Goal: Transaction & Acquisition: Purchase product/service

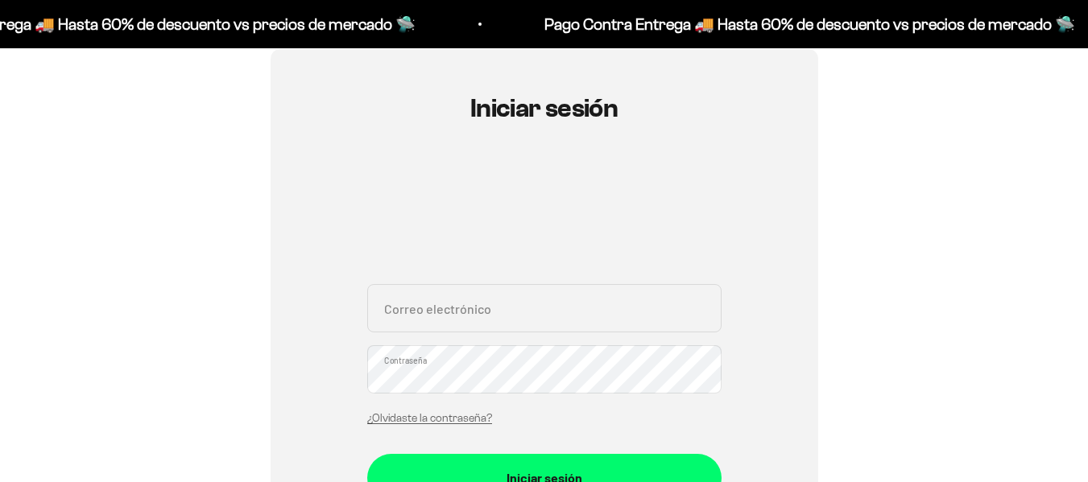
scroll to position [161, 0]
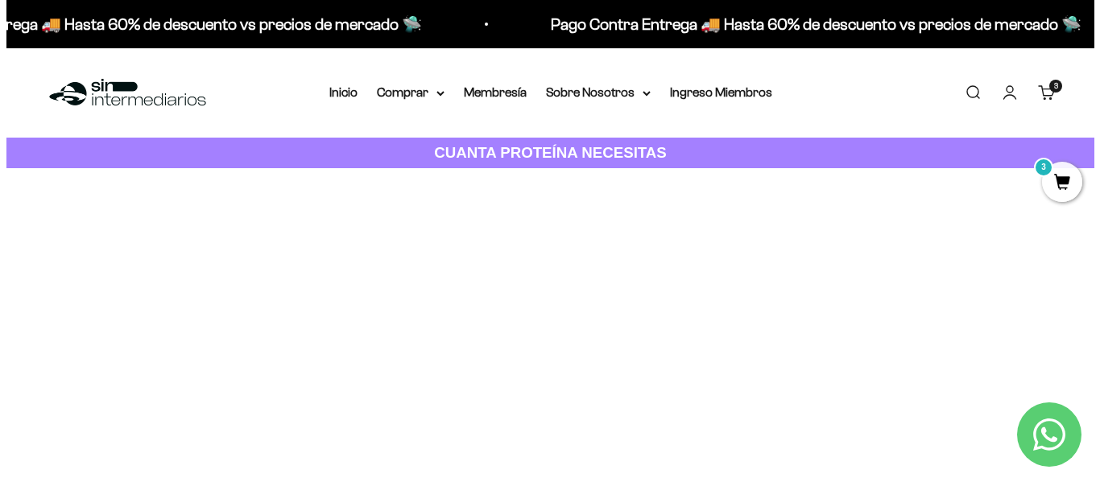
scroll to position [242, 0]
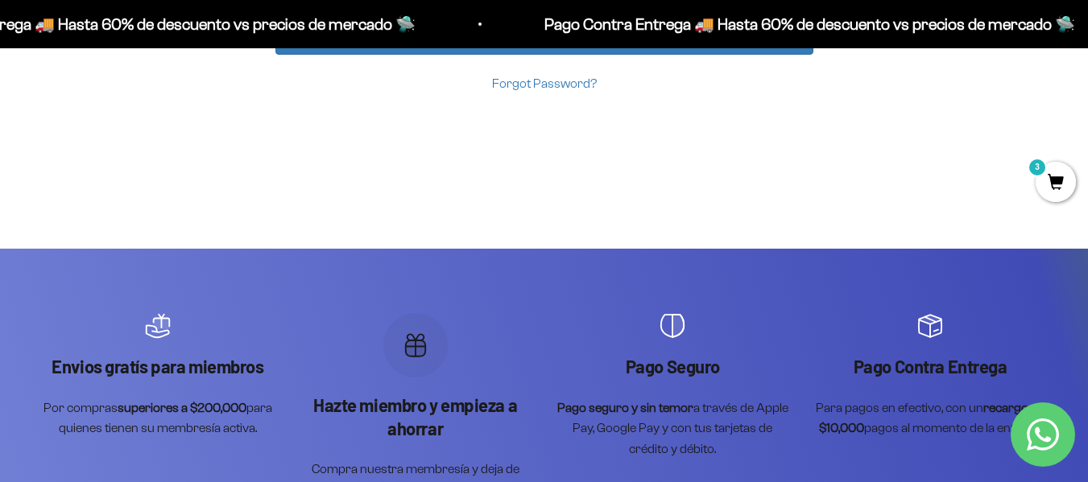
click at [1062, 178] on span "3" at bounding box center [1055, 182] width 40 height 40
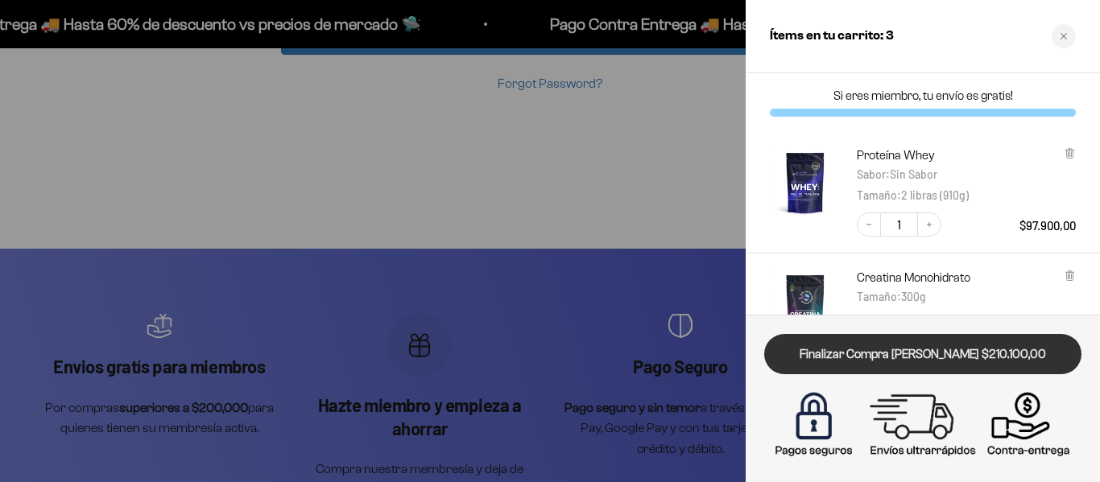
click at [923, 363] on link "Finalizar Compra [PERSON_NAME] $210.100,00" at bounding box center [922, 354] width 317 height 41
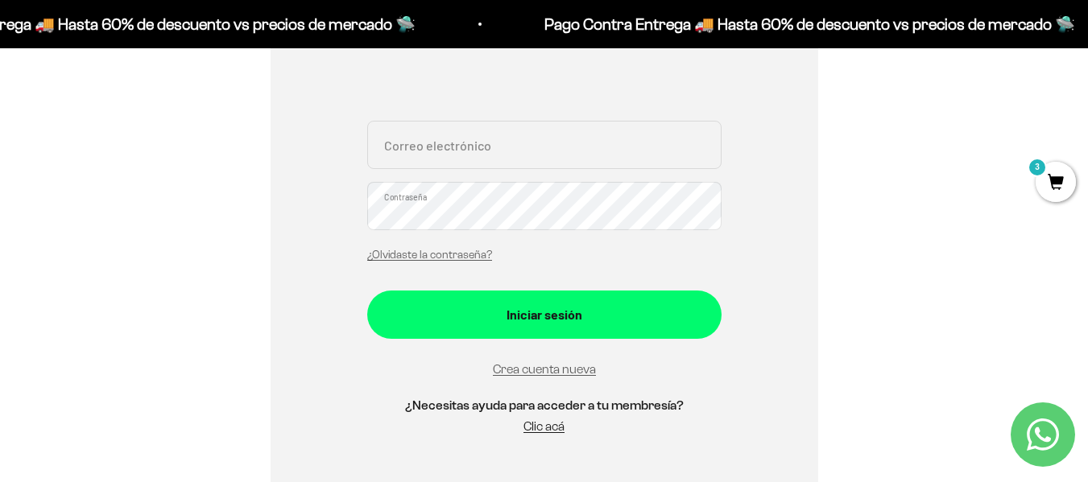
scroll to position [322, 0]
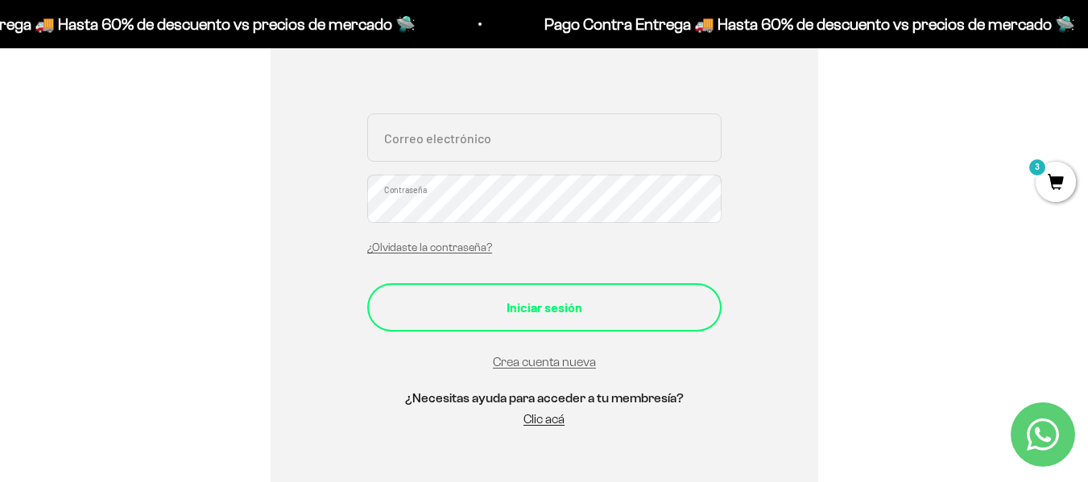
type input "cristinaq112233@gmail.com"
click at [490, 312] on div "Iniciar sesión" at bounding box center [544, 307] width 290 height 21
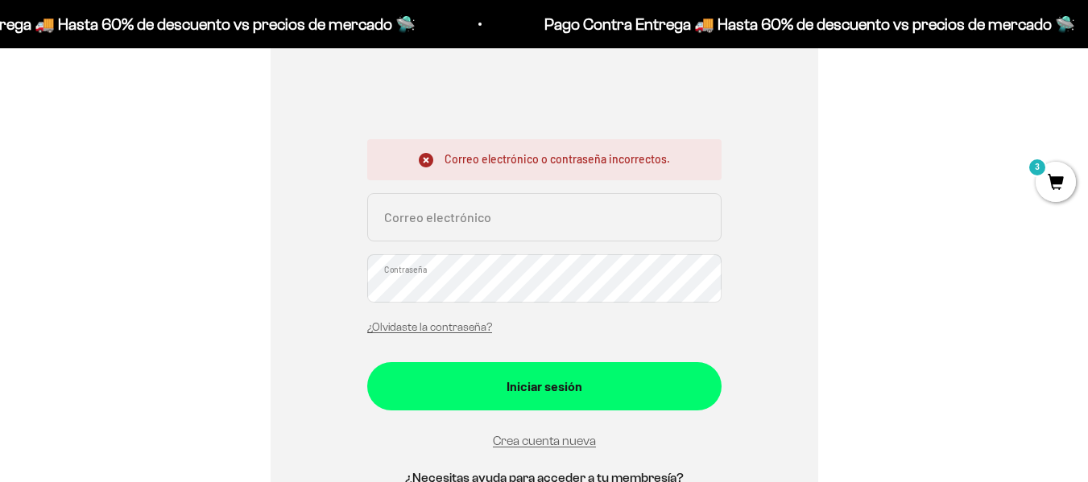
scroll to position [322, 0]
type input "[EMAIL_ADDRESS][DOMAIN_NAME]"
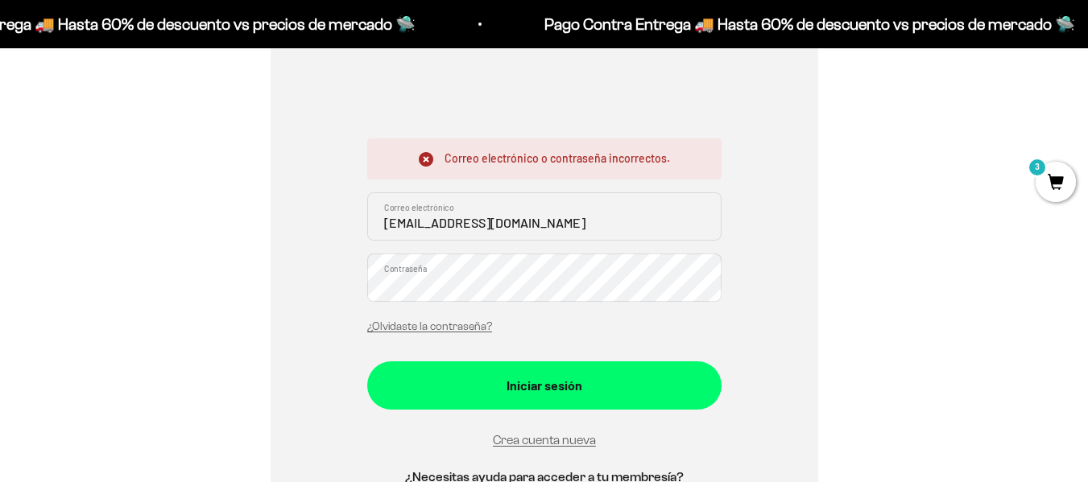
click at [342, 293] on div "Iniciar sesión Correo electrónico o contraseña incorrectos. cristinaq112233@gma…" at bounding box center [543, 223] width 547 height 691
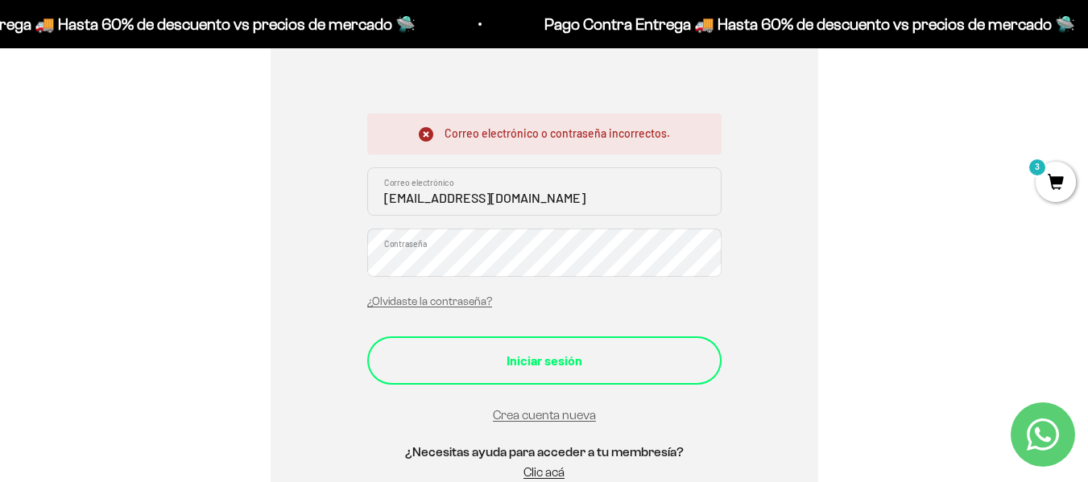
click at [397, 356] on button "Iniciar sesión" at bounding box center [544, 361] width 354 height 48
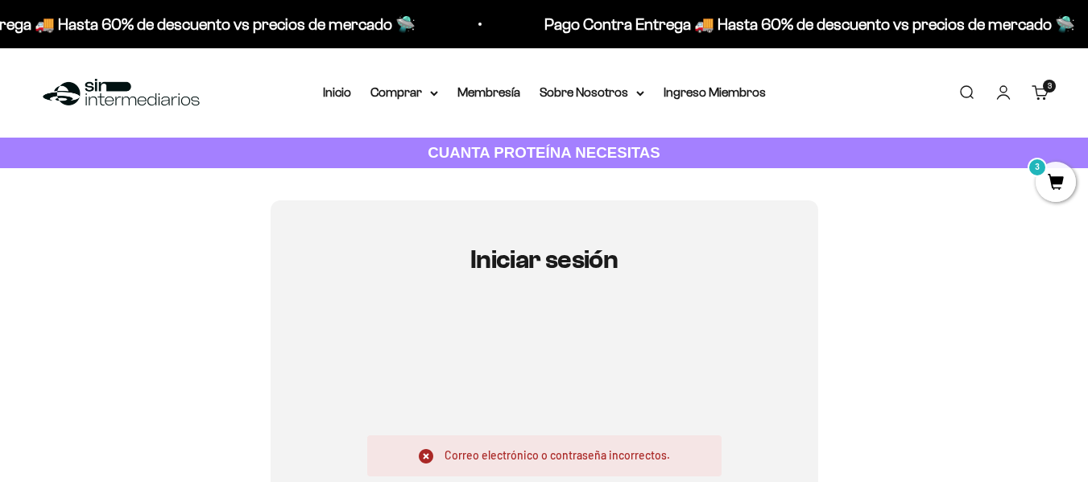
scroll to position [242, 0]
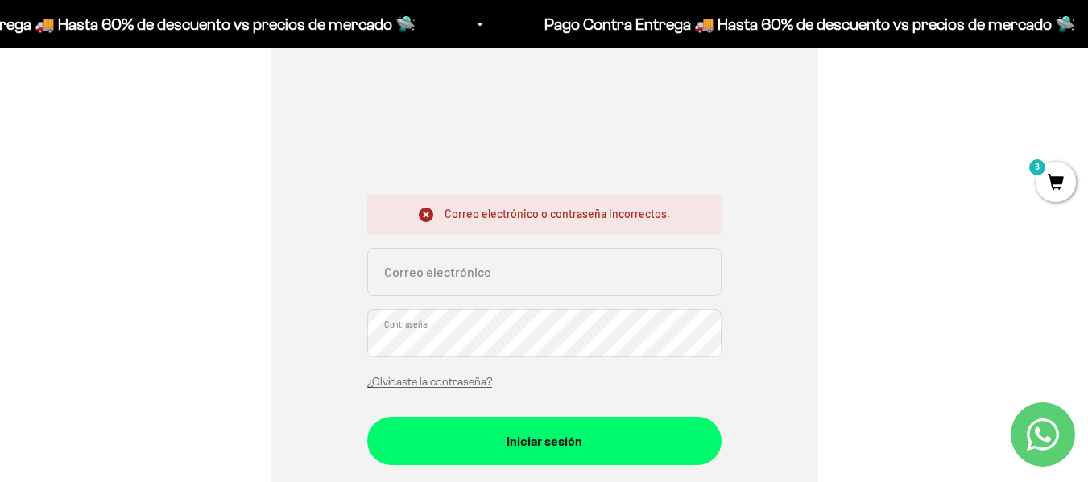
type input "[EMAIL_ADDRESS][DOMAIN_NAME]"
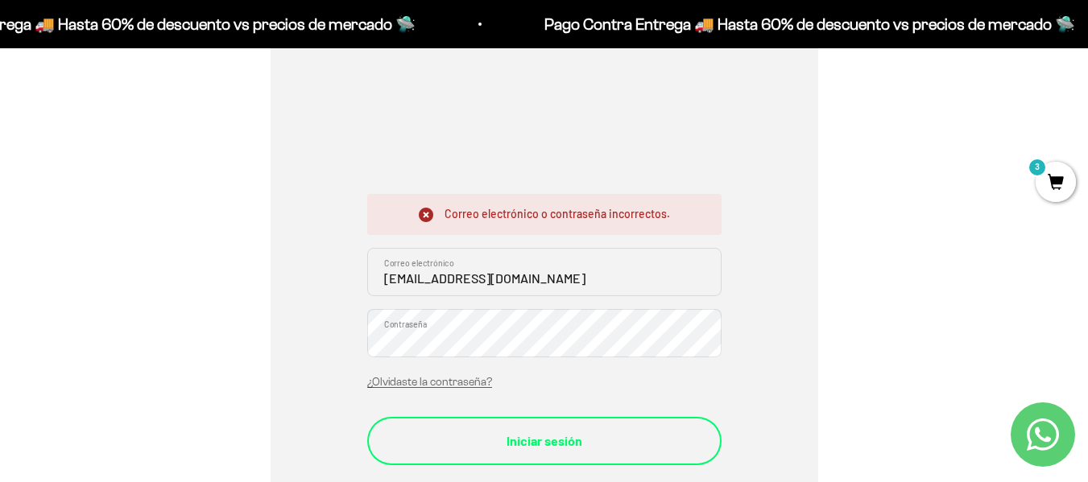
click at [420, 448] on div "Iniciar sesión" at bounding box center [544, 441] width 290 height 21
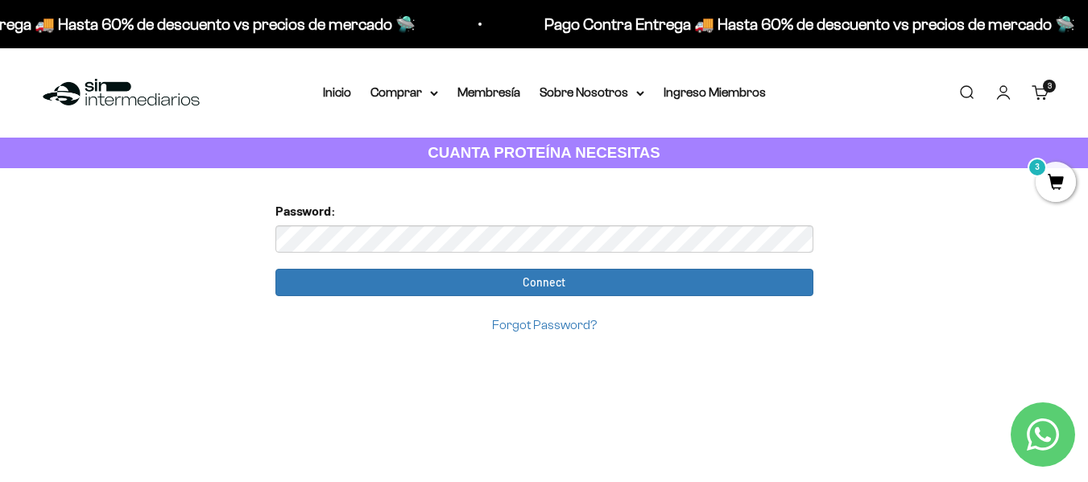
click at [669, 300] on form "Password: Connect Forgot Password?" at bounding box center [544, 267] width 538 height 134
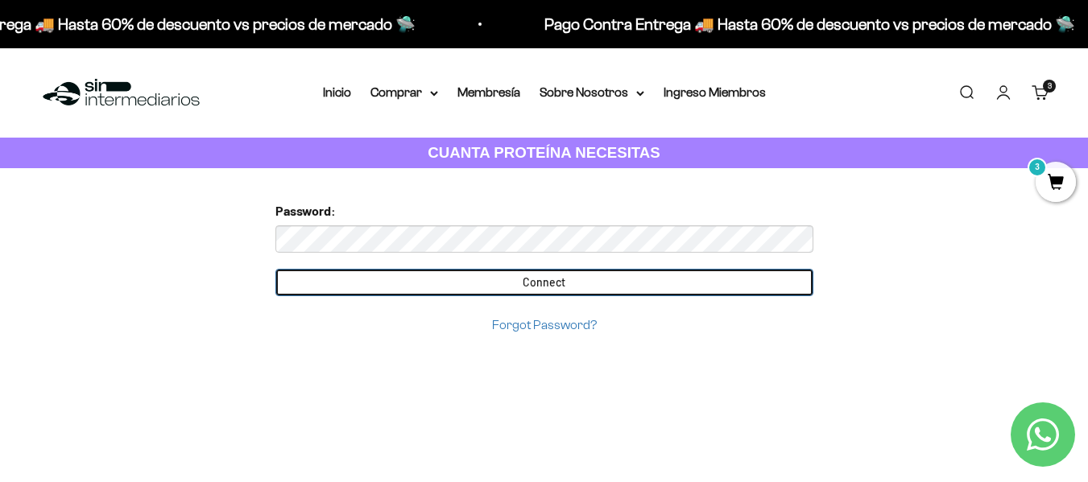
click at [671, 283] on input "Connect" at bounding box center [544, 282] width 538 height 27
click at [535, 285] on input "Connect" at bounding box center [544, 282] width 538 height 27
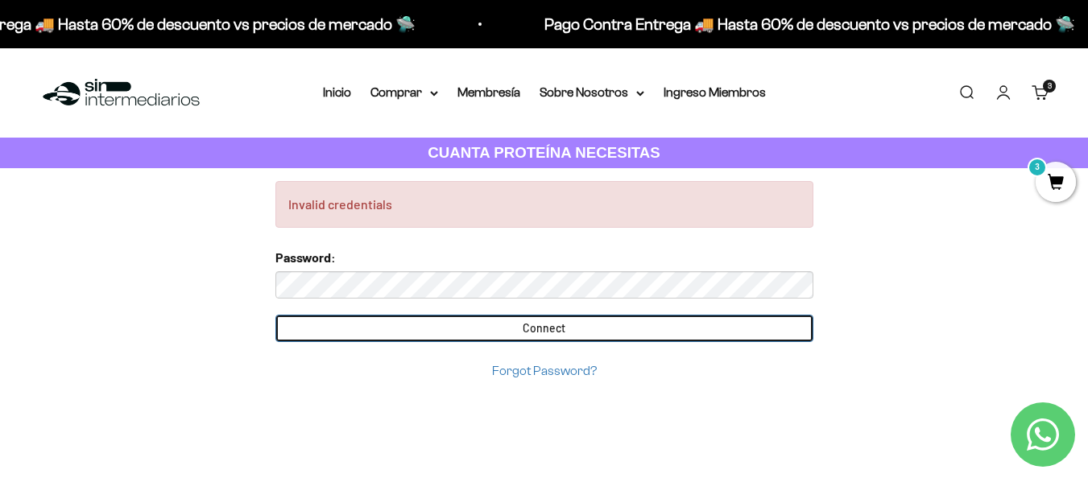
click at [683, 320] on input "Connect" at bounding box center [544, 328] width 538 height 27
click at [551, 334] on input "Connect" at bounding box center [544, 328] width 538 height 27
click at [564, 323] on input "Connect" at bounding box center [544, 328] width 538 height 27
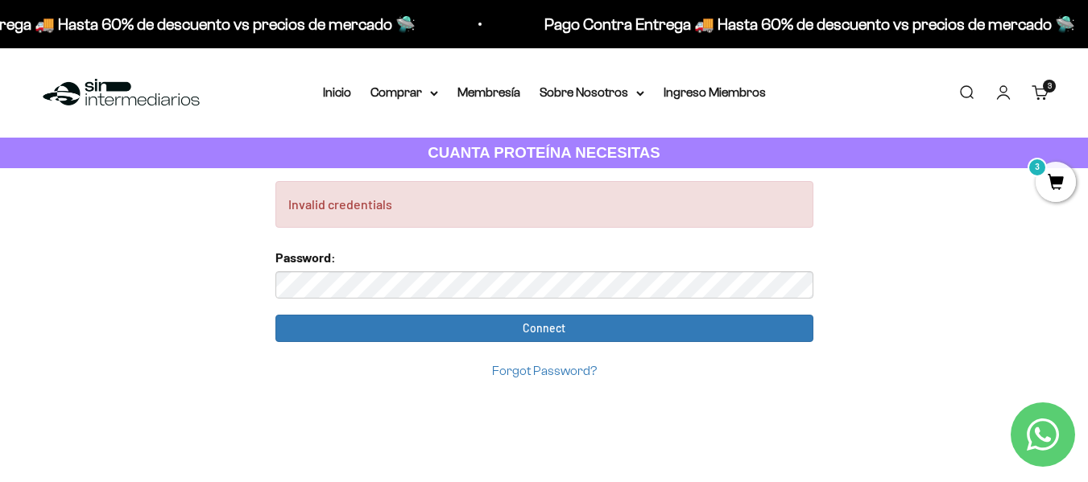
click at [690, 426] on div "Invalid credentials Too many requests. Please try again later. Username: cristi…" at bounding box center [544, 329] width 564 height 322
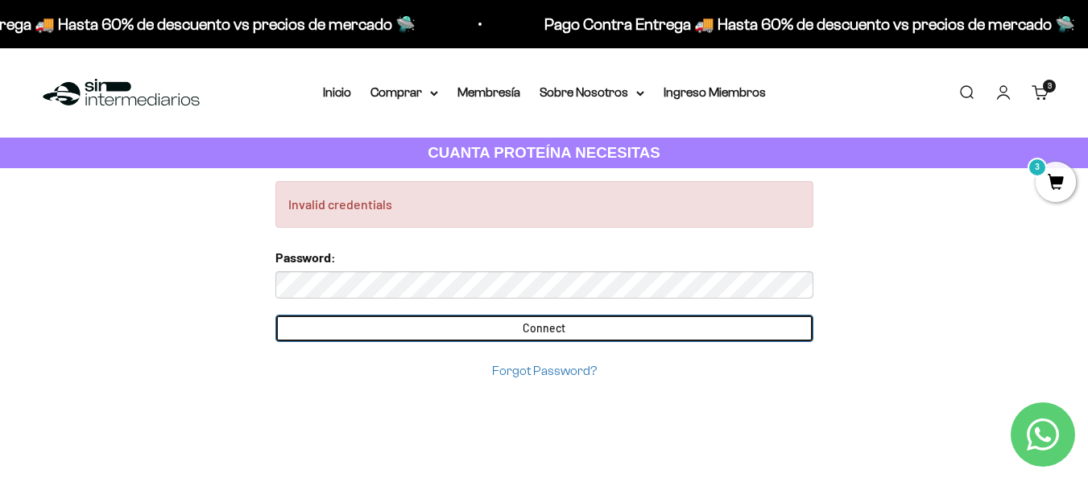
click at [605, 330] on input "Connect" at bounding box center [544, 328] width 538 height 27
click at [560, 332] on input "Connect" at bounding box center [544, 328] width 538 height 27
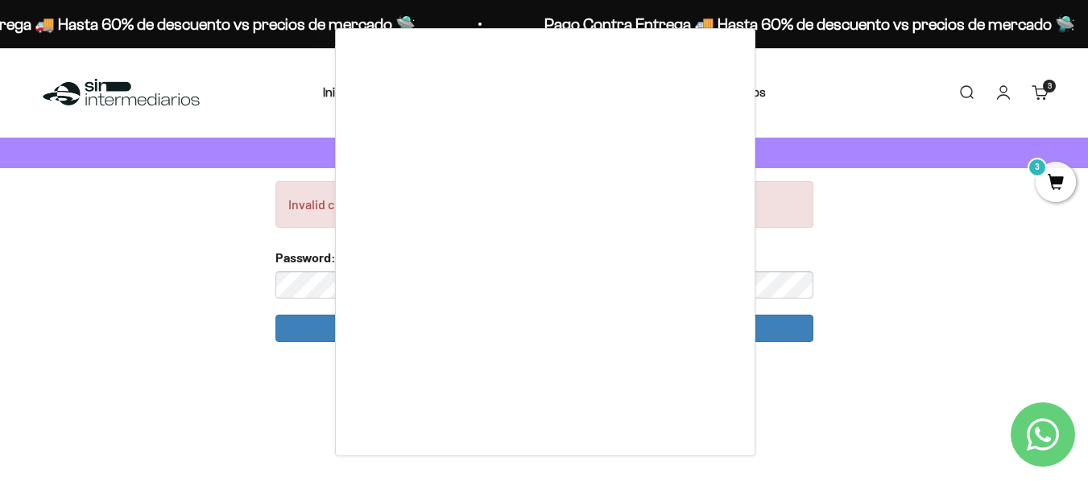
click at [1030, 90] on div at bounding box center [544, 241] width 1088 height 482
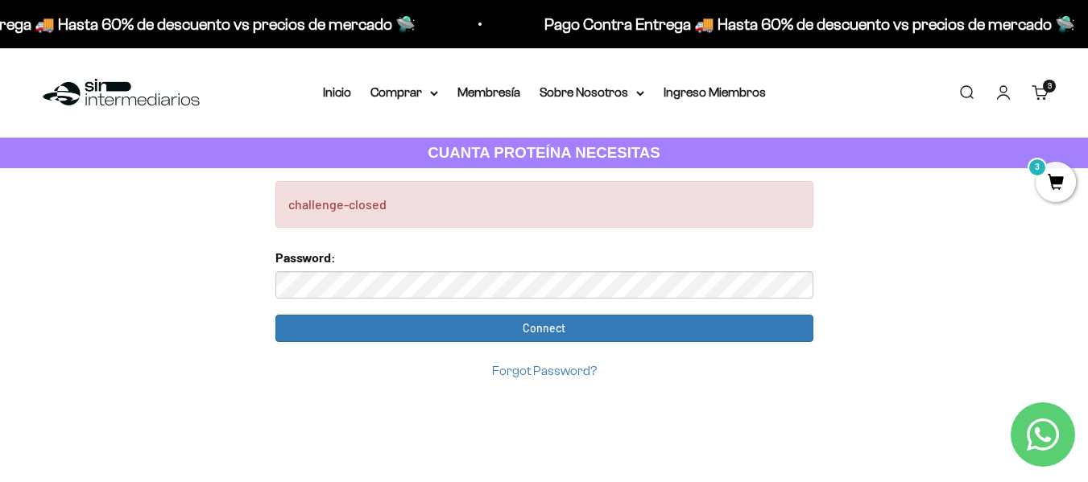
click at [1047, 94] on link "Carrito 3 artículos 3" at bounding box center [1040, 93] width 18 height 18
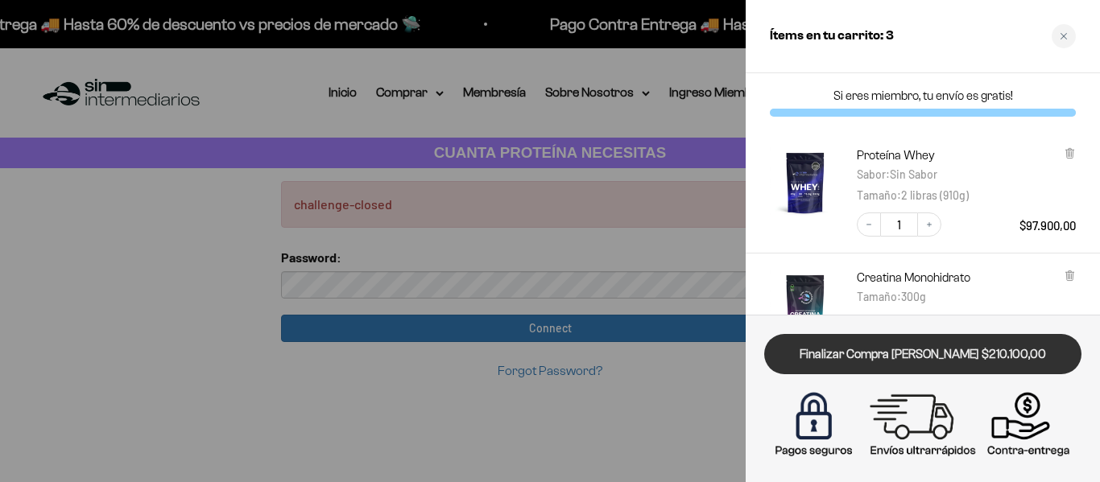
click at [956, 353] on link "Finalizar Compra [PERSON_NAME] $210.100,00" at bounding box center [922, 354] width 317 height 41
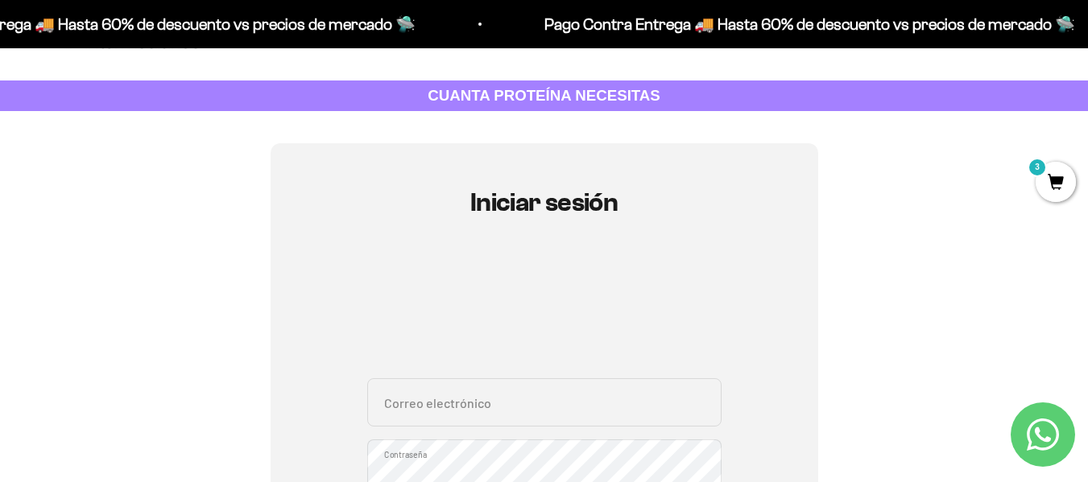
scroll to position [161, 0]
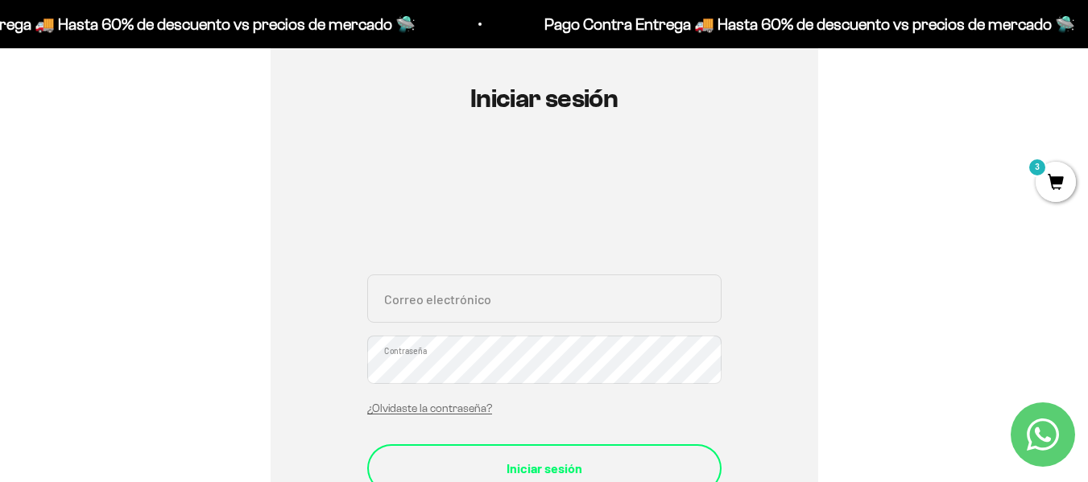
type input "[EMAIL_ADDRESS][DOMAIN_NAME]"
click at [506, 454] on button "Iniciar sesión" at bounding box center [544, 468] width 354 height 48
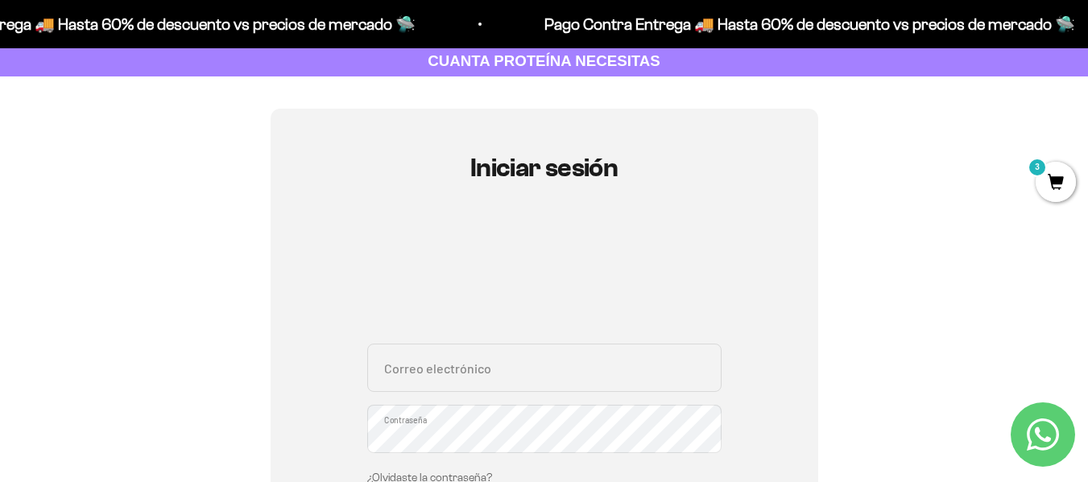
scroll to position [161, 0]
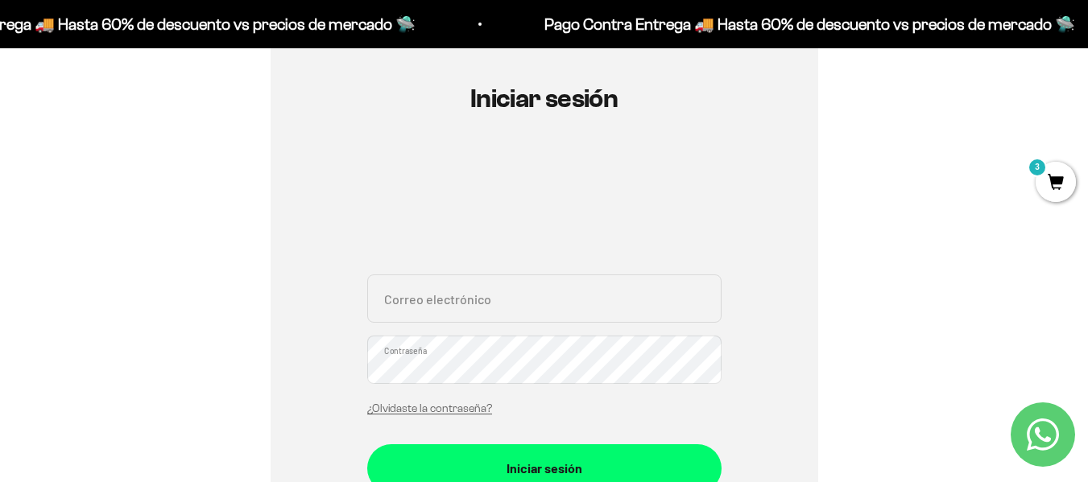
type input "[EMAIL_ADDRESS][DOMAIN_NAME]"
click at [506, 454] on button "Iniciar sesión" at bounding box center [544, 468] width 354 height 48
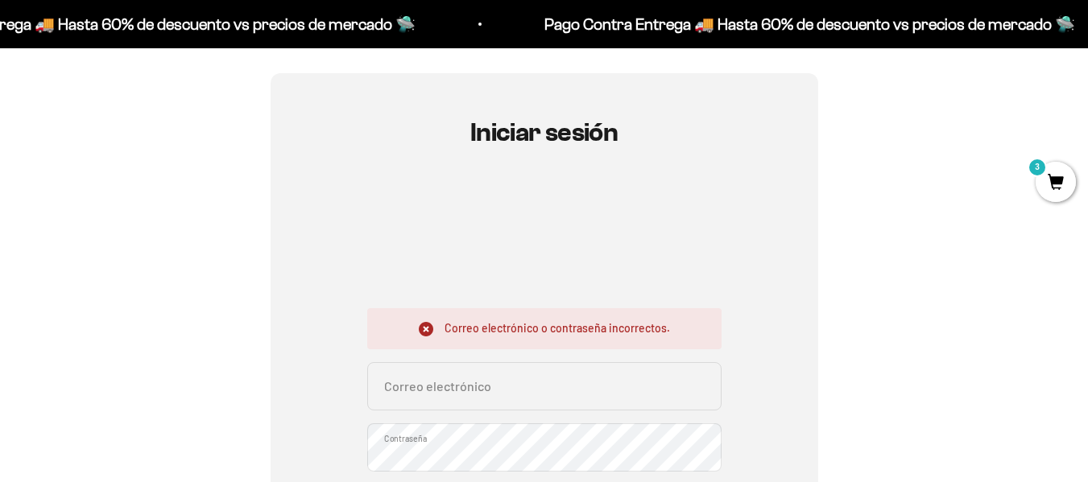
scroll to position [242, 0]
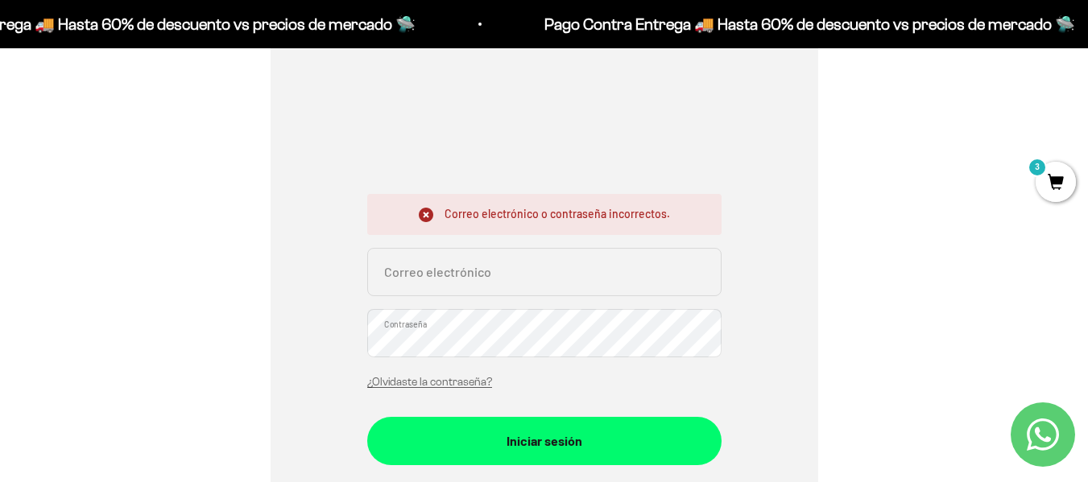
type input "[EMAIL_ADDRESS][DOMAIN_NAME]"
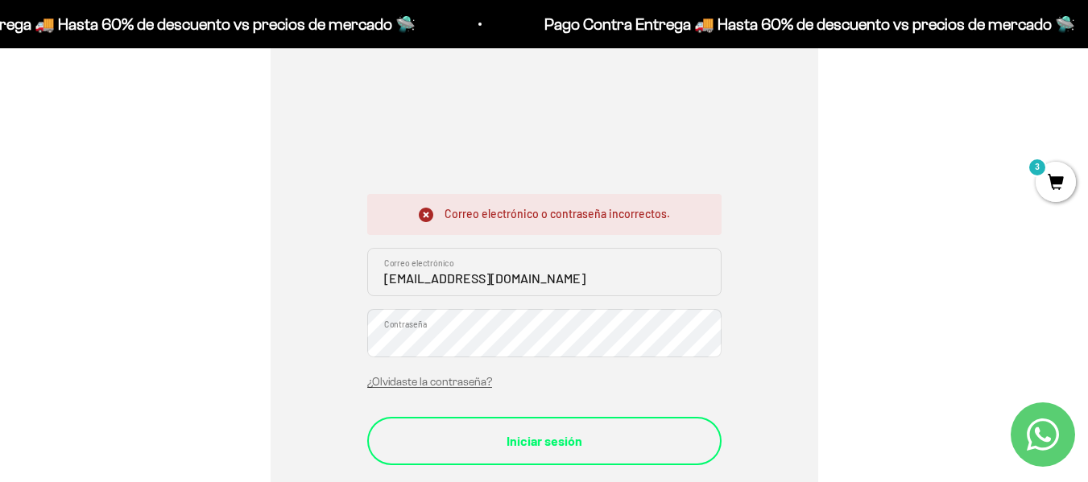
click at [425, 456] on button "Iniciar sesión" at bounding box center [544, 441] width 354 height 48
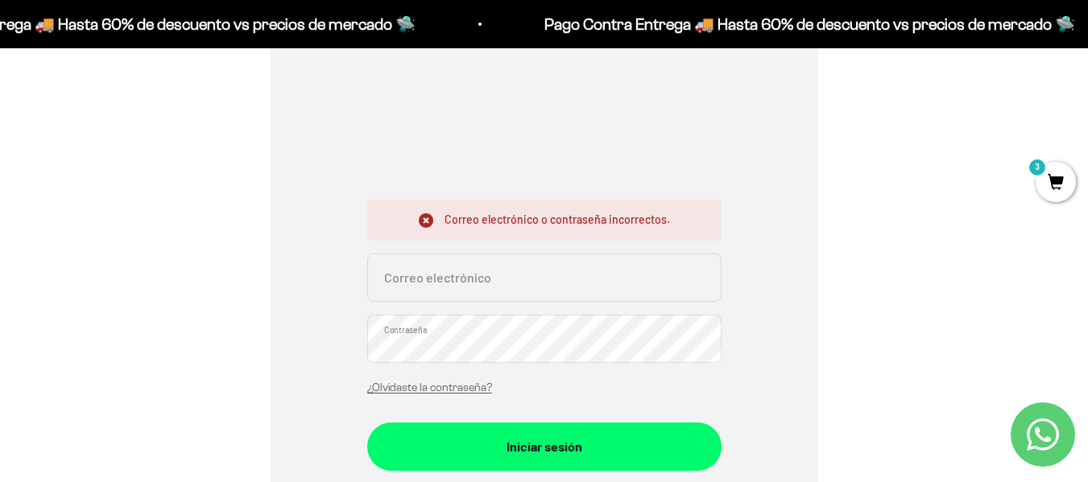
scroll to position [242, 0]
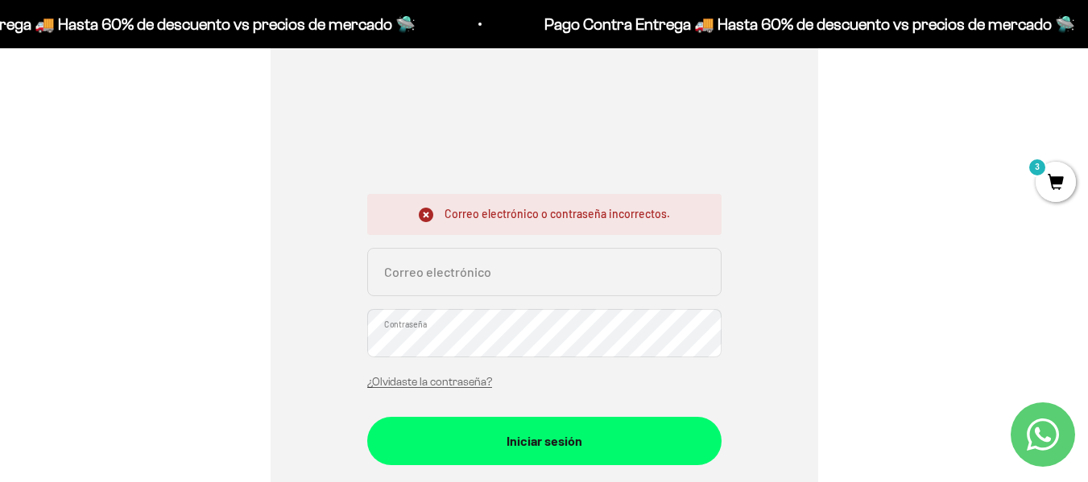
type input "[EMAIL_ADDRESS][DOMAIN_NAME]"
click at [430, 370] on div "¿Olvidaste la contraseña?" at bounding box center [429, 380] width 125 height 21
click at [430, 389] on div "¿Olvidaste la contraseña?" at bounding box center [429, 380] width 125 height 21
click at [433, 378] on link "¿Olvidaste la contraseña?" at bounding box center [429, 382] width 125 height 12
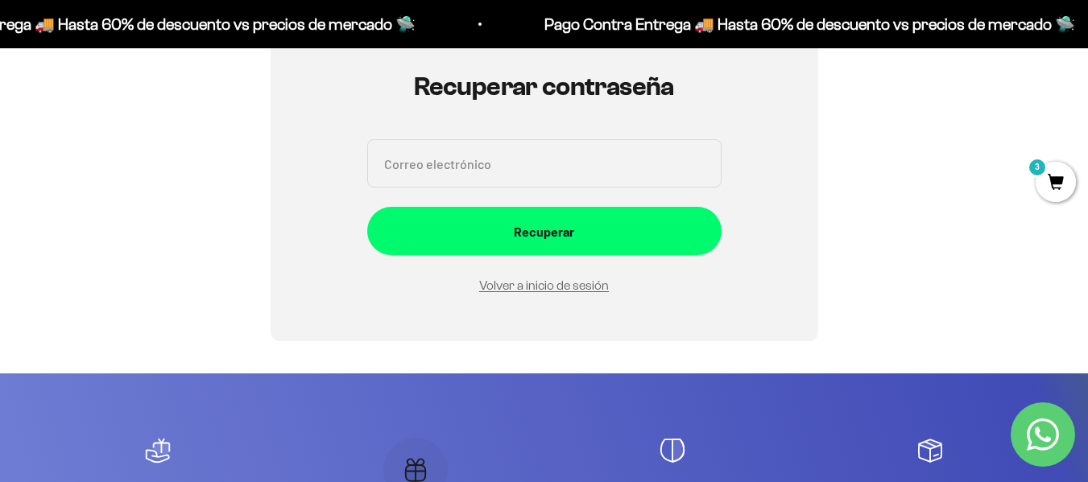
scroll to position [81, 0]
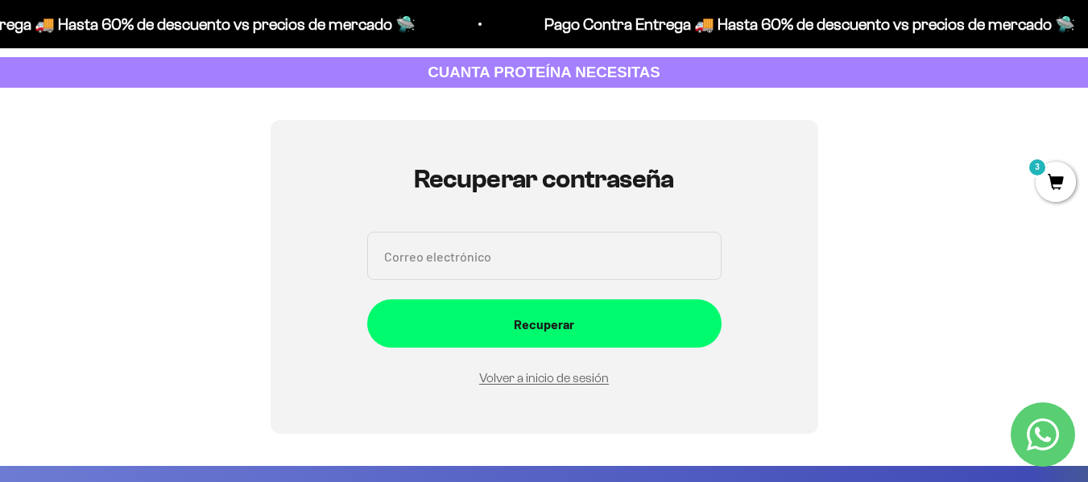
click at [465, 259] on input "Correo electrónico" at bounding box center [544, 256] width 354 height 48
type input "cristinaq112233@gmail.com"
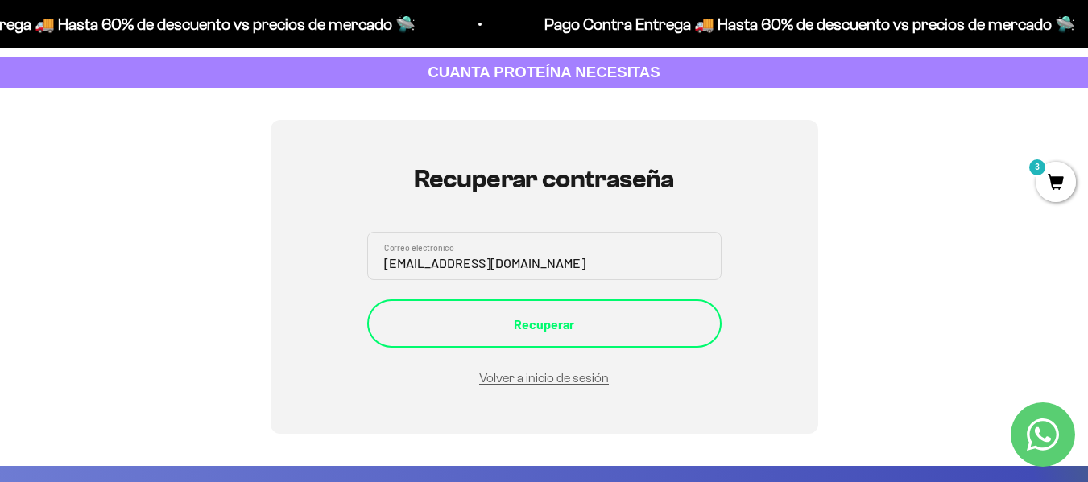
click at [514, 324] on div "Recuperar" at bounding box center [544, 324] width 290 height 21
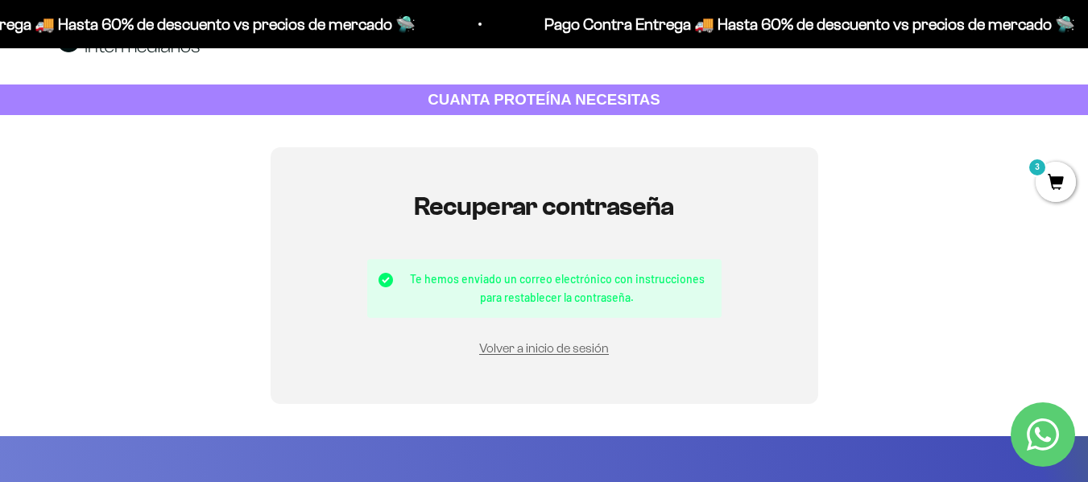
scroll to position [81, 0]
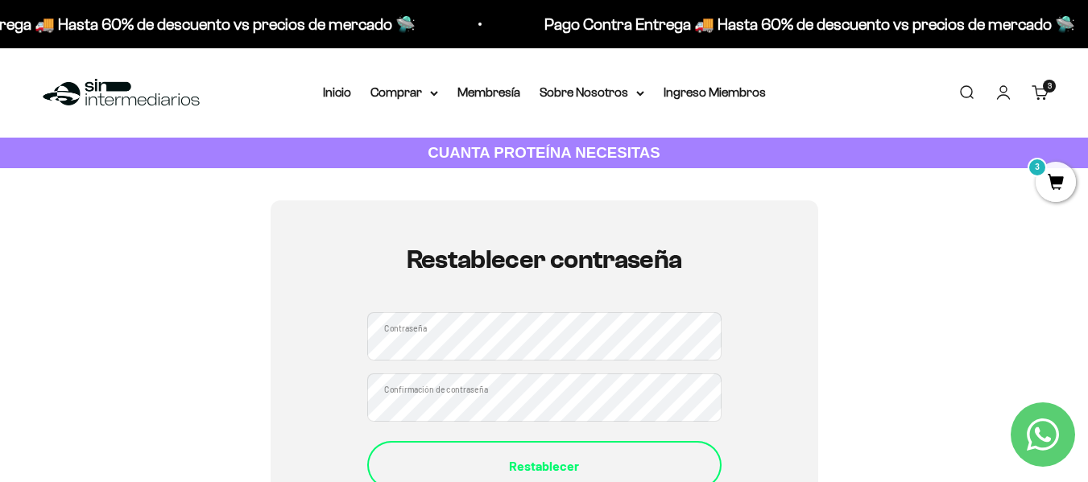
click at [498, 446] on button "Restablecer" at bounding box center [544, 465] width 354 height 48
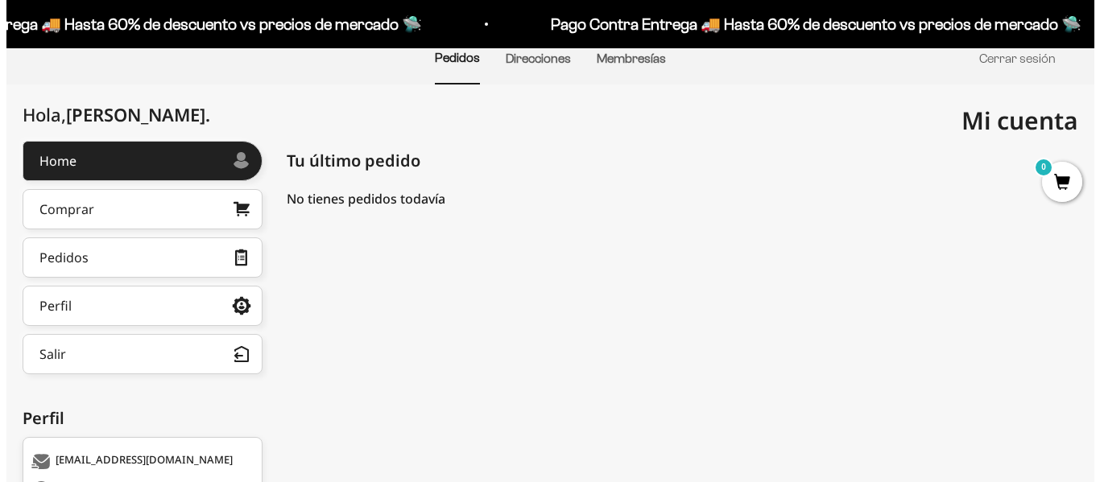
scroll to position [161, 0]
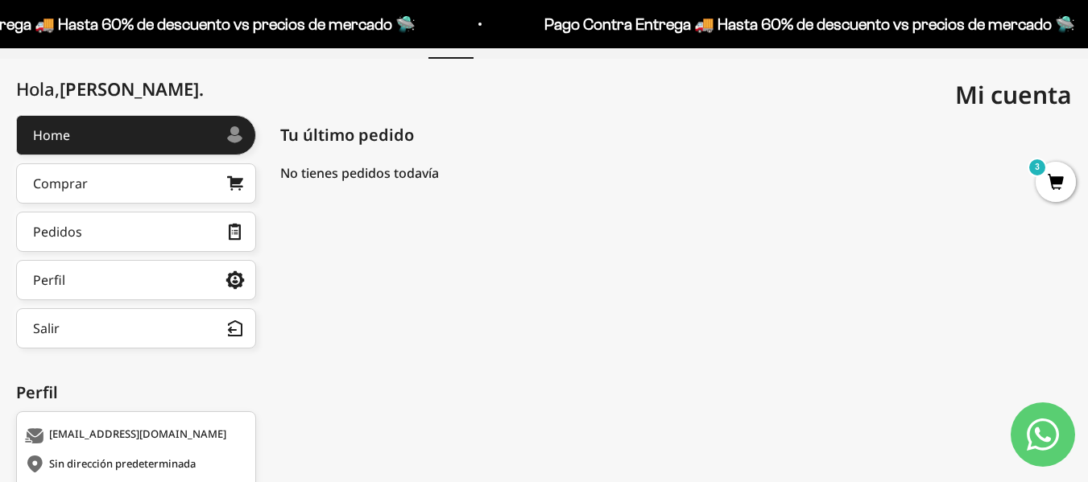
click at [1059, 176] on span "3" at bounding box center [1055, 182] width 40 height 40
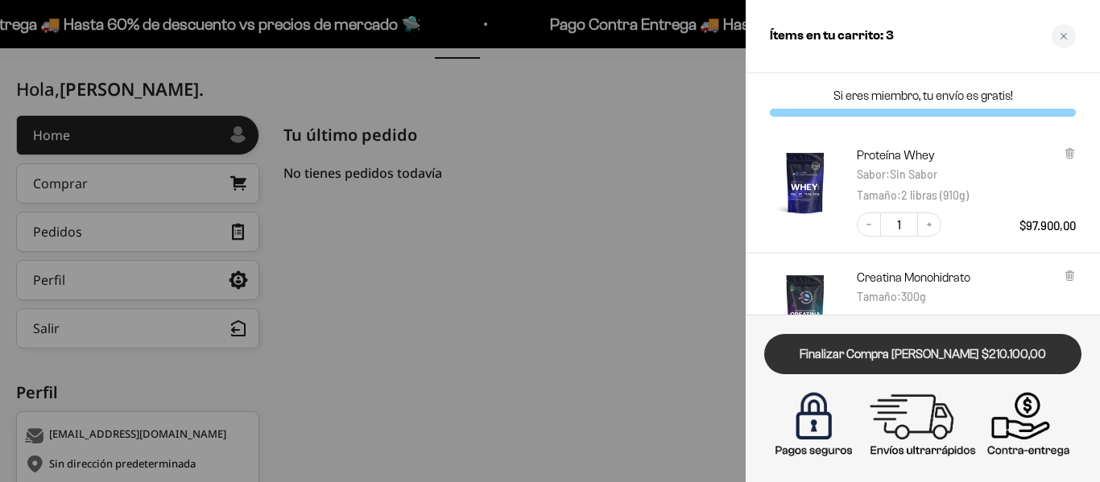
click at [946, 365] on link "Finalizar Compra [PERSON_NAME] $210.100,00" at bounding box center [922, 354] width 317 height 41
